Goal: Navigation & Orientation: Find specific page/section

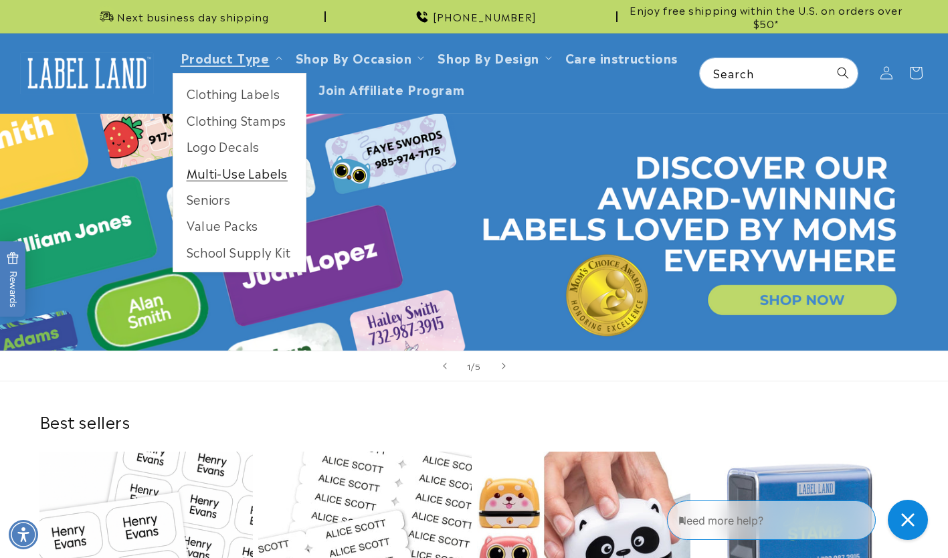
click at [238, 179] on link "Multi-Use Labels" at bounding box center [239, 173] width 132 height 26
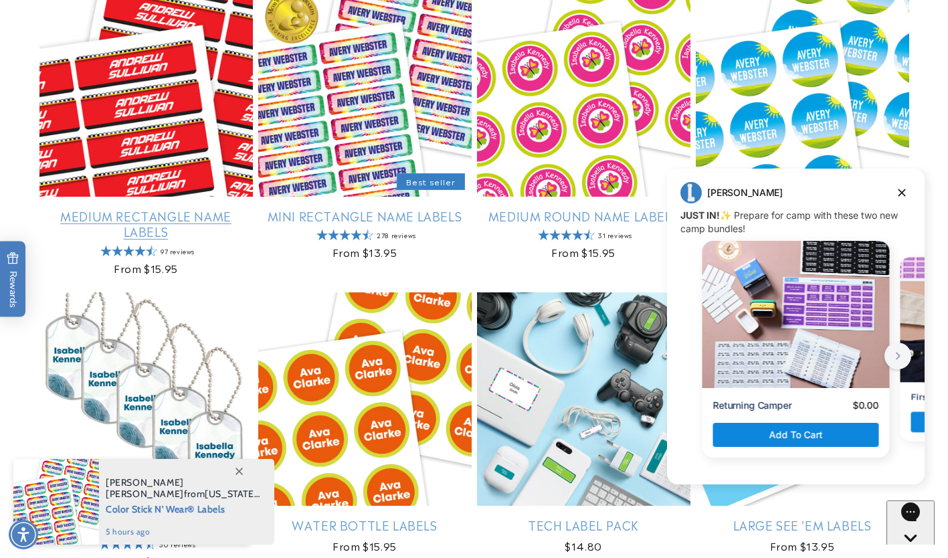
scroll to position [857, 0]
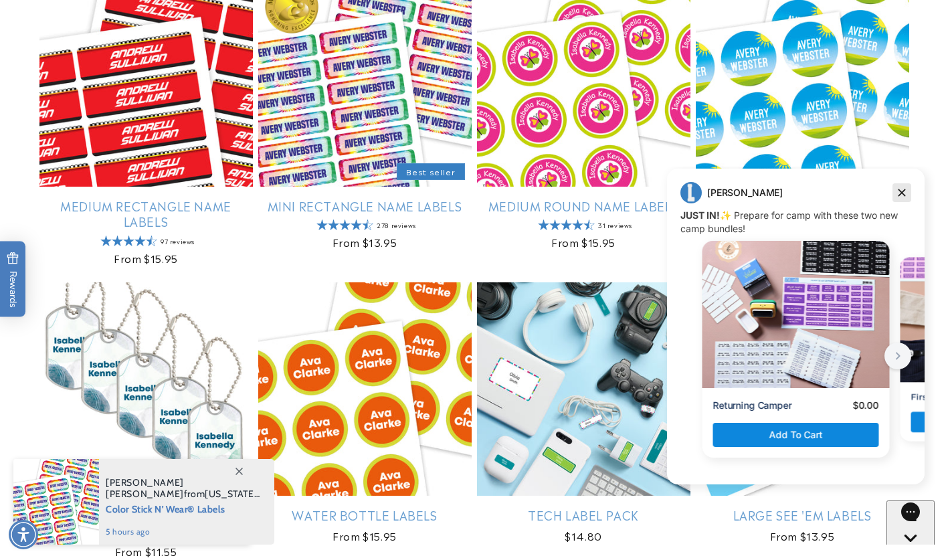
click at [899, 195] on icon "Dismiss campaign" at bounding box center [901, 192] width 7 height 7
